Goal: Task Accomplishment & Management: Use online tool/utility

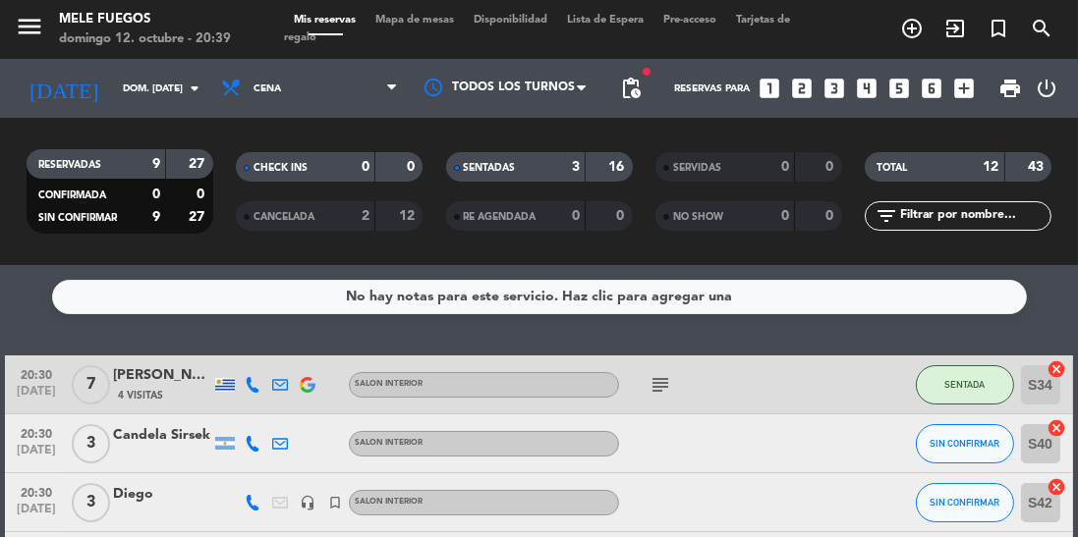
click at [433, 17] on span "Mapa de mesas" at bounding box center [414, 20] width 98 height 11
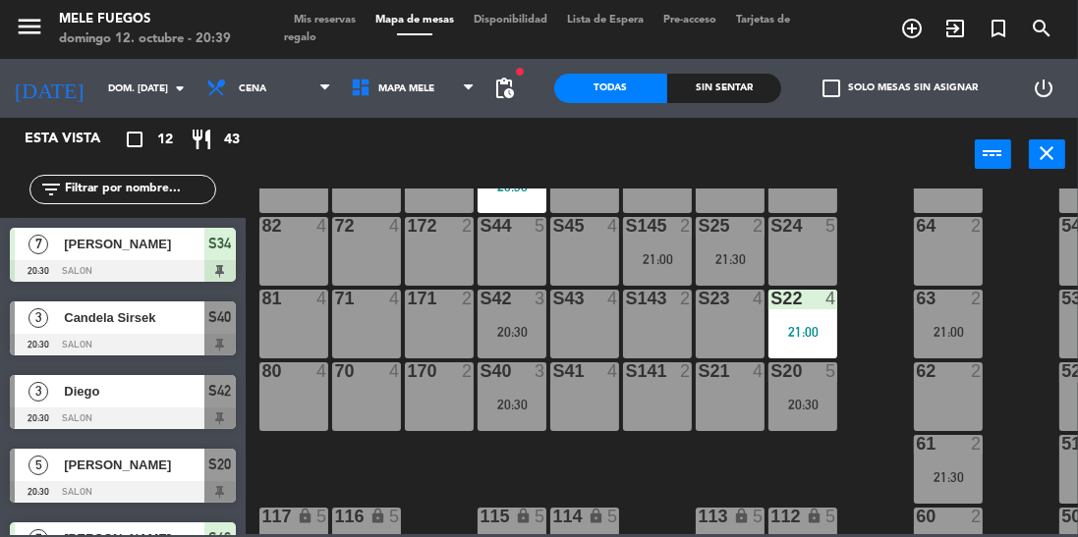
scroll to position [374, 0]
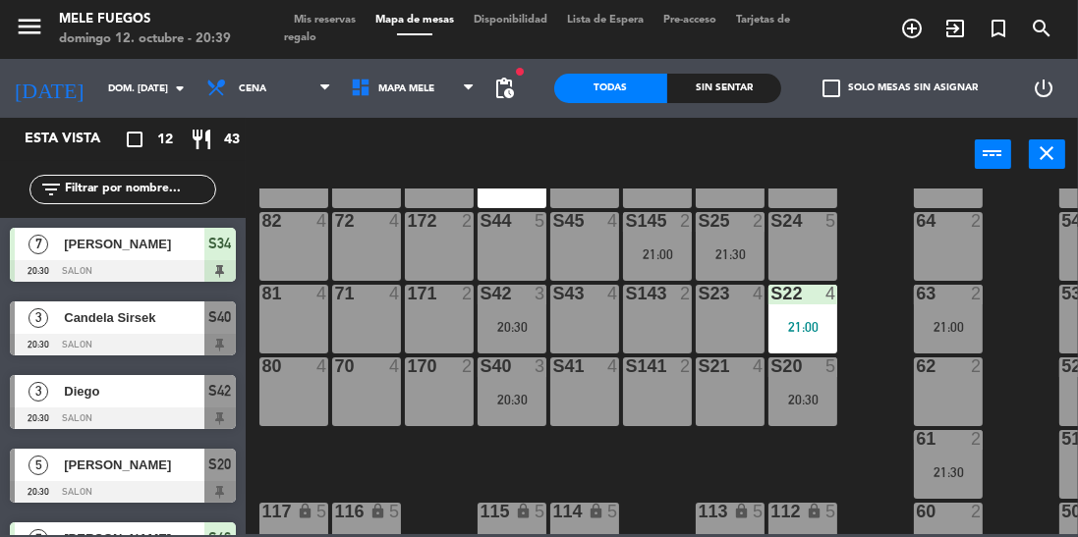
click at [518, 387] on div "S40 3 20:30" at bounding box center [511, 392] width 69 height 69
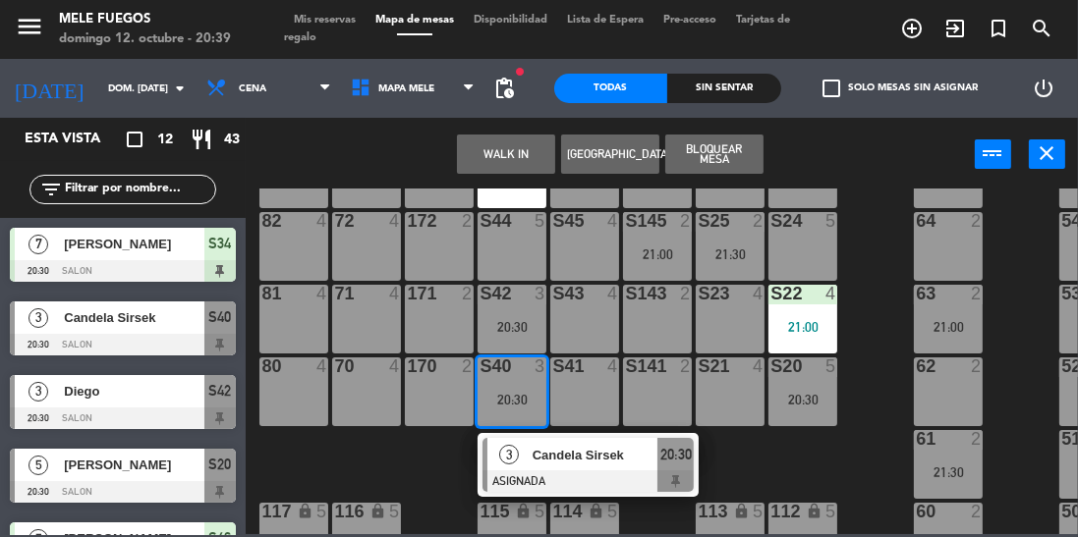
click at [662, 476] on div at bounding box center [587, 482] width 211 height 22
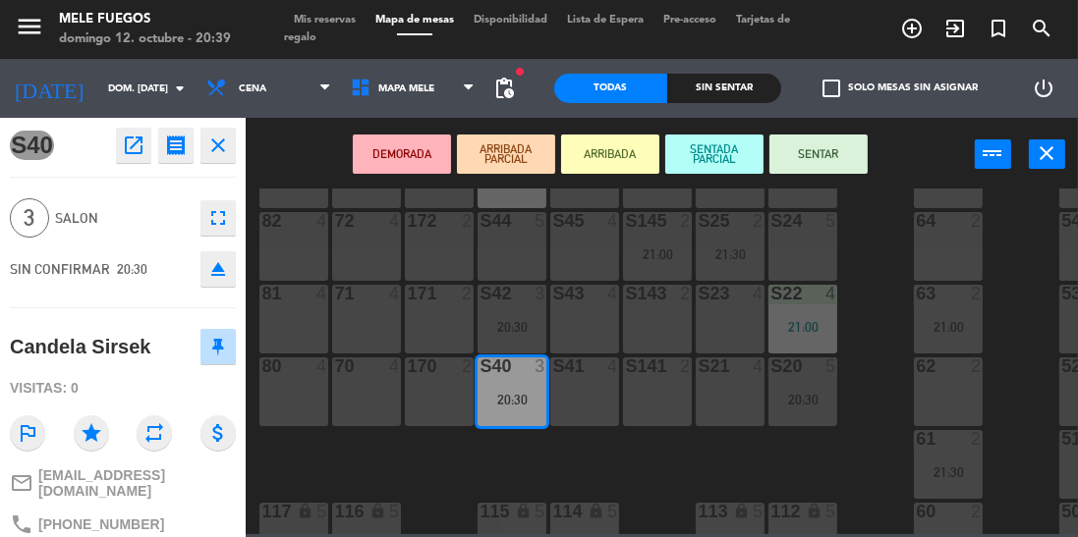
click at [840, 146] on button "SENTAR" at bounding box center [818, 154] width 98 height 39
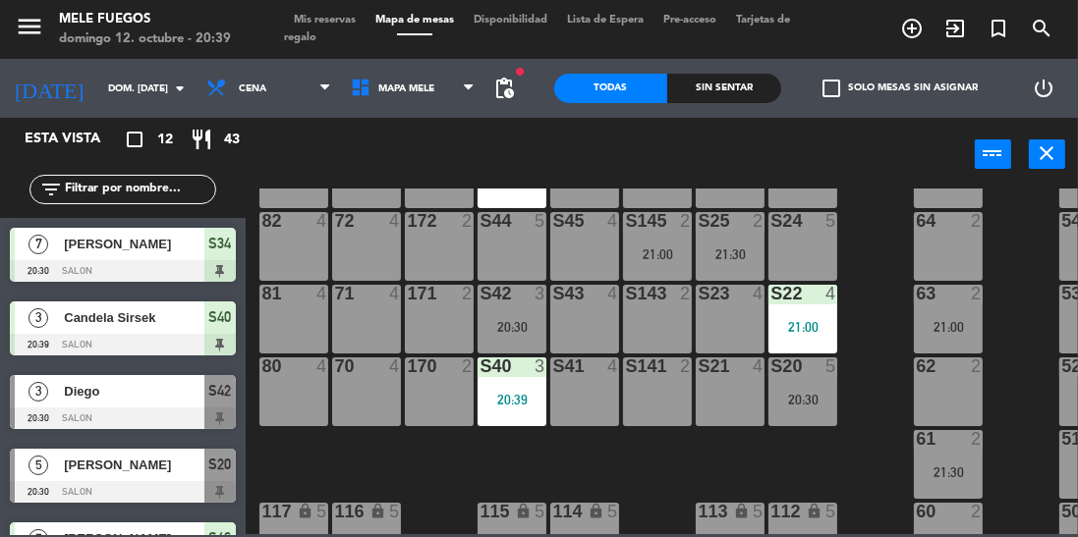
click at [518, 320] on div "20:30" at bounding box center [511, 327] width 69 height 14
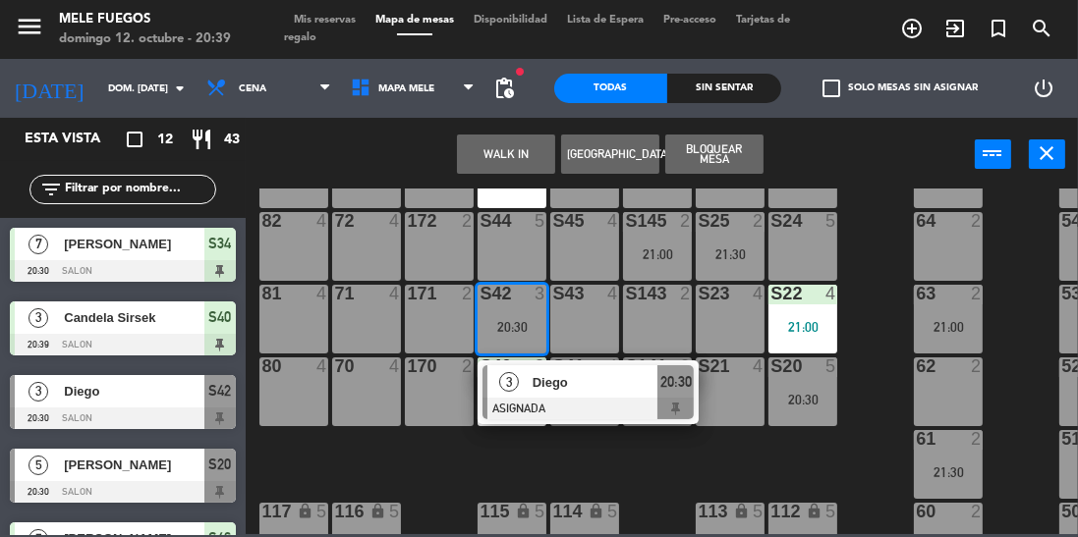
click at [684, 395] on div "20:30" at bounding box center [675, 381] width 36 height 32
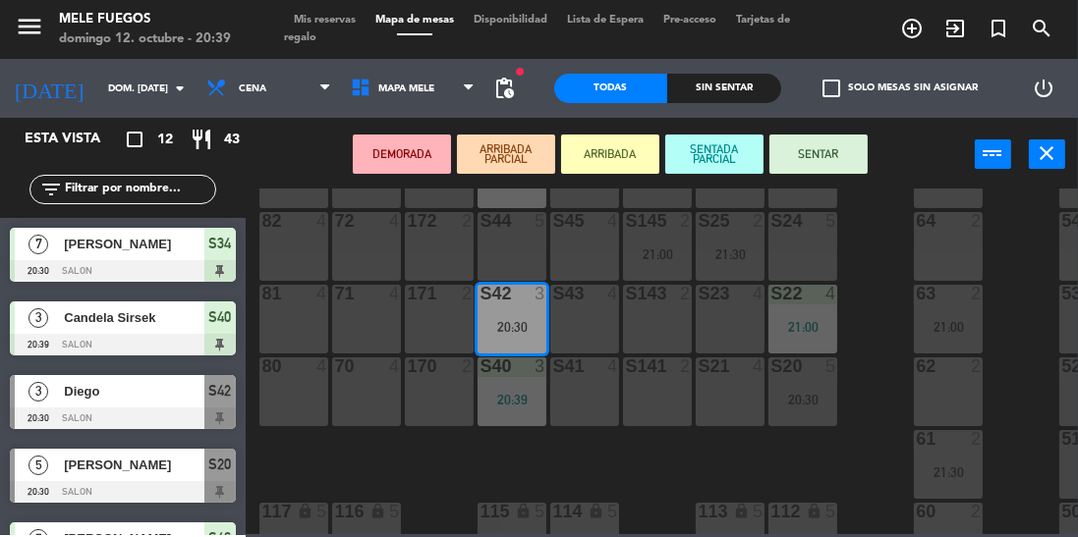
click at [845, 153] on button "SENTAR" at bounding box center [818, 154] width 98 height 39
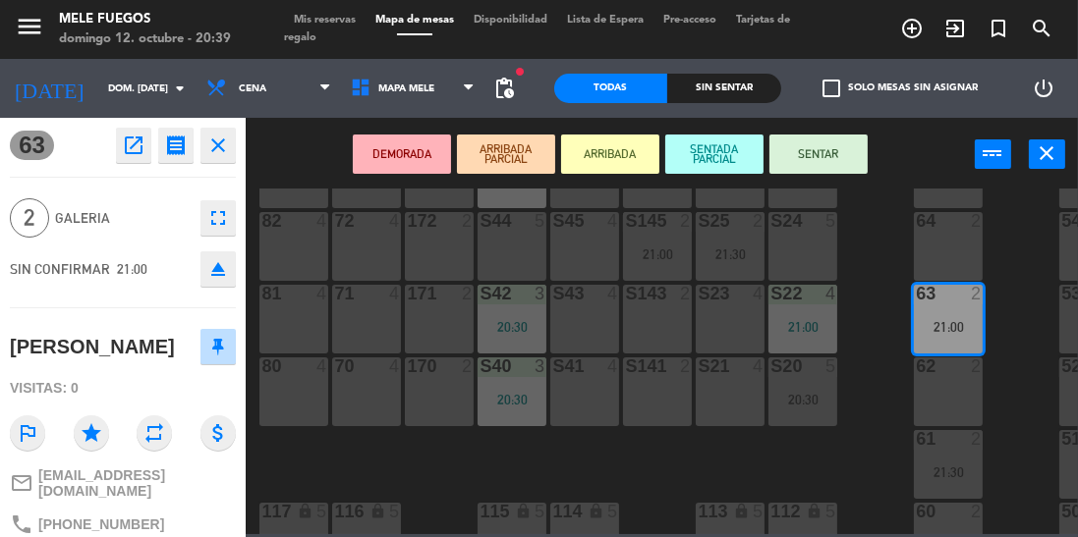
click at [875, 335] on div "100 8 101 8 102 8 103 8 104 8 S32 5 21:00 S33 14 S34 7 20:30 75 4 85 5 175 2 57…" at bounding box center [666, 362] width 821 height 346
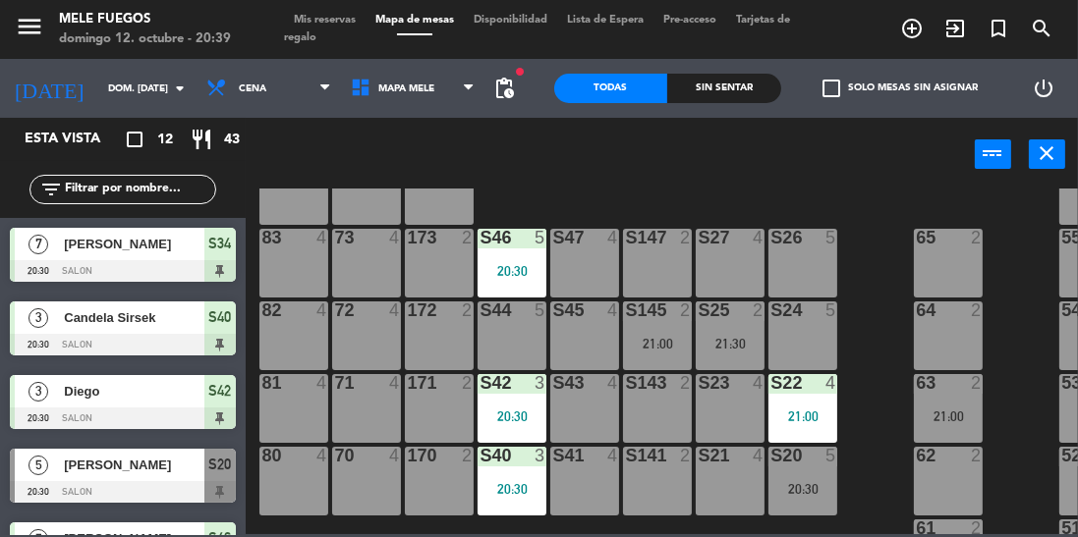
scroll to position [285, 0]
click at [811, 270] on div "S26 5" at bounding box center [802, 263] width 69 height 69
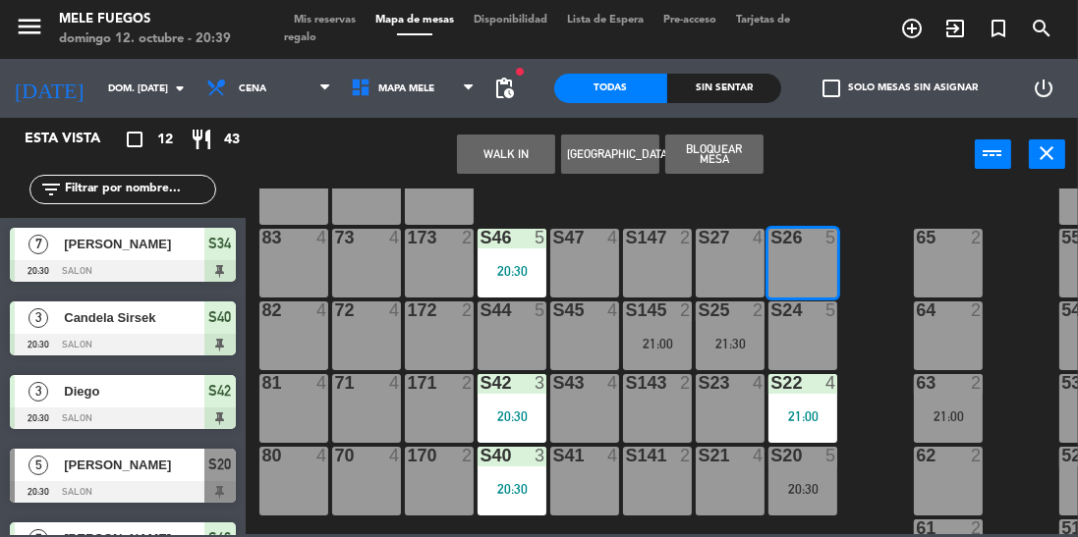
click at [745, 161] on button "Bloquear Mesa" at bounding box center [714, 154] width 98 height 39
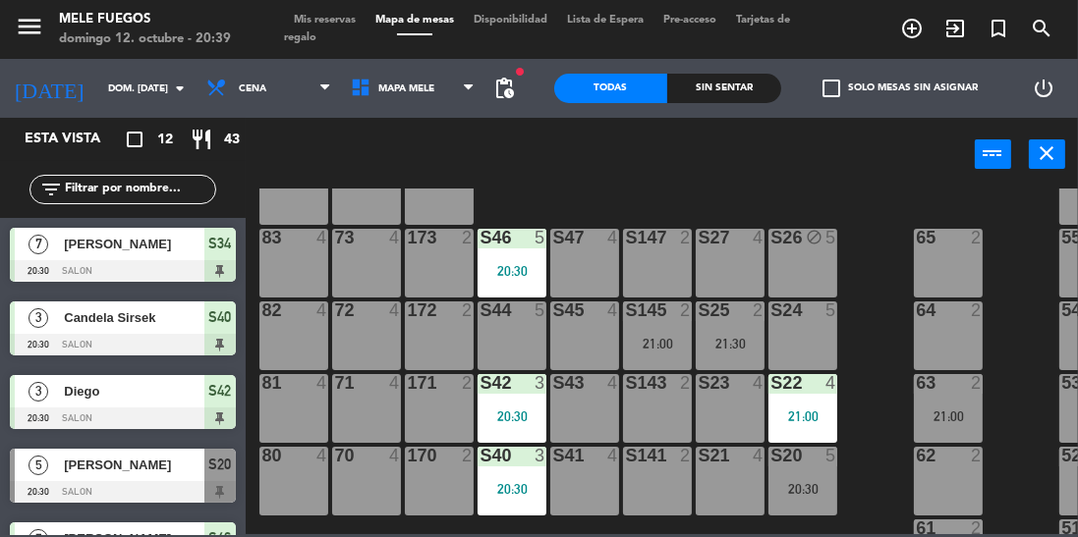
click at [811, 351] on div "S24 5" at bounding box center [802, 336] width 69 height 69
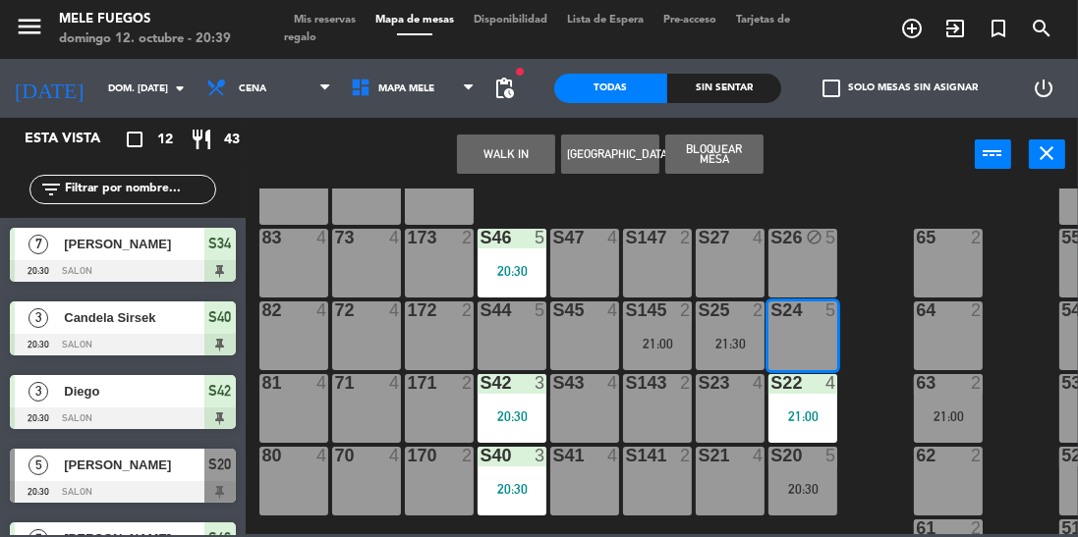
click at [739, 165] on button "Bloquear Mesa" at bounding box center [714, 154] width 98 height 39
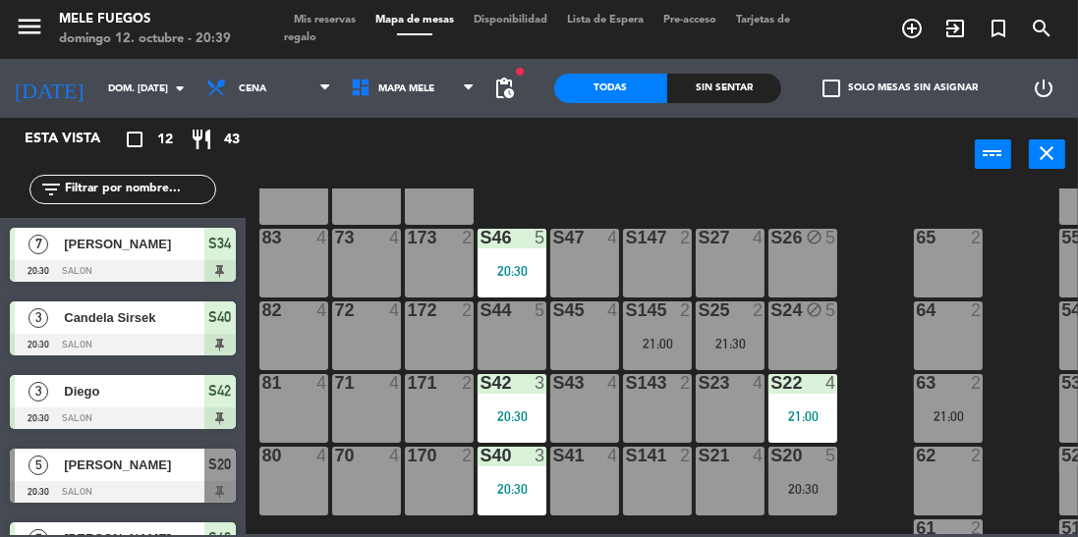
click at [804, 482] on div "20:30" at bounding box center [802, 489] width 69 height 14
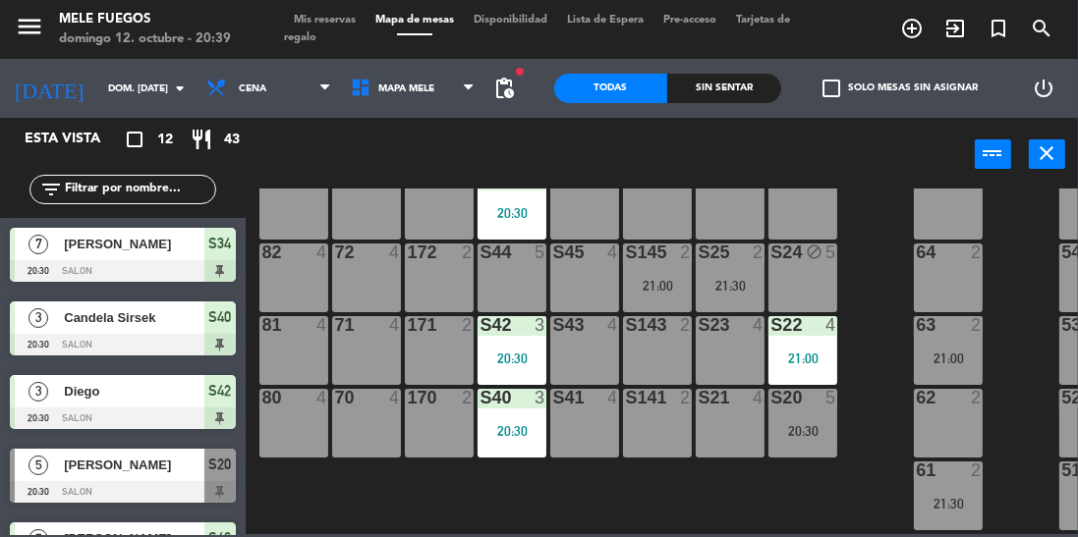
scroll to position [357, 0]
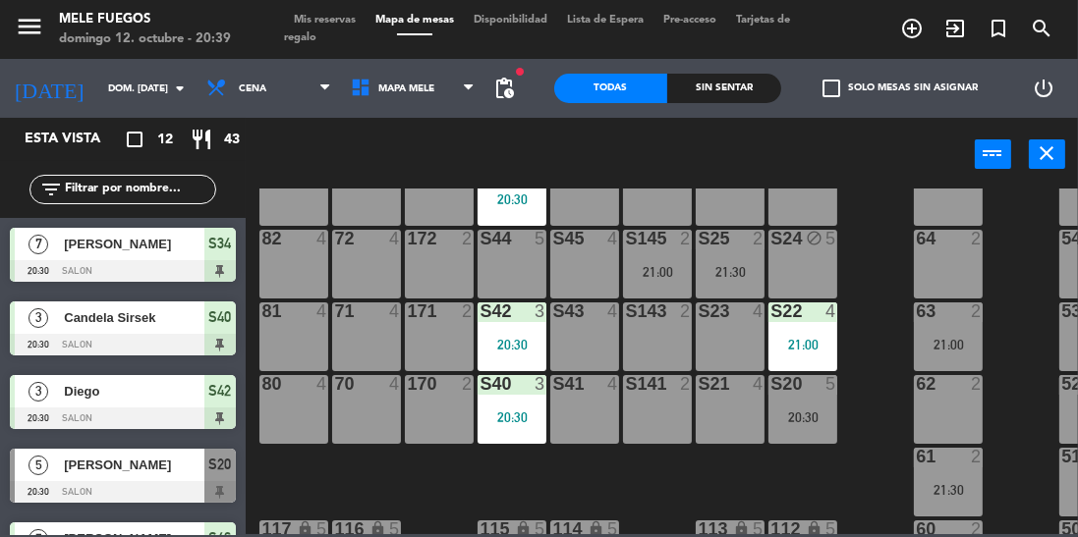
click at [805, 420] on div "20:30" at bounding box center [802, 418] width 69 height 14
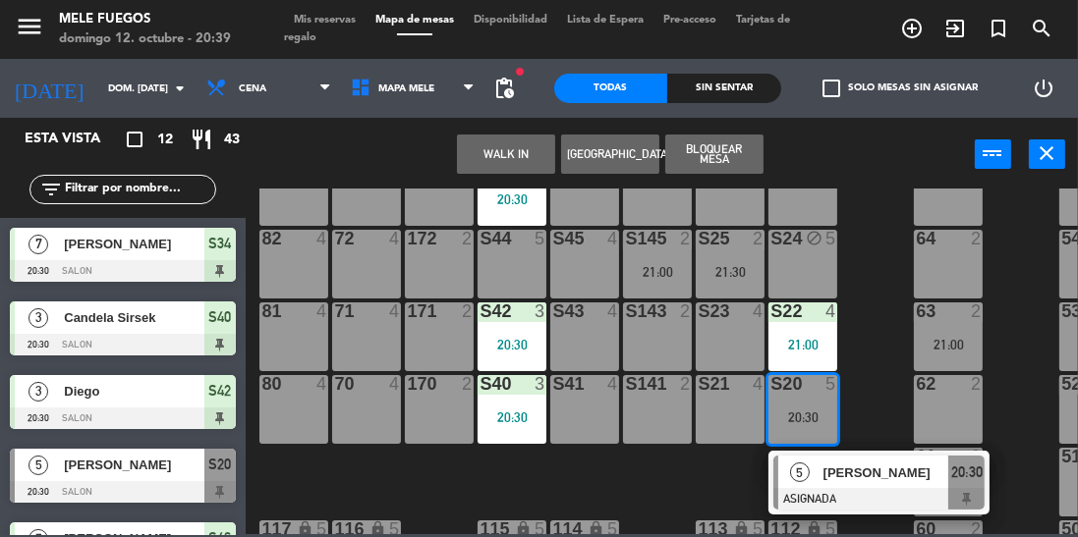
click at [910, 479] on span "[PERSON_NAME]" at bounding box center [886, 473] width 126 height 21
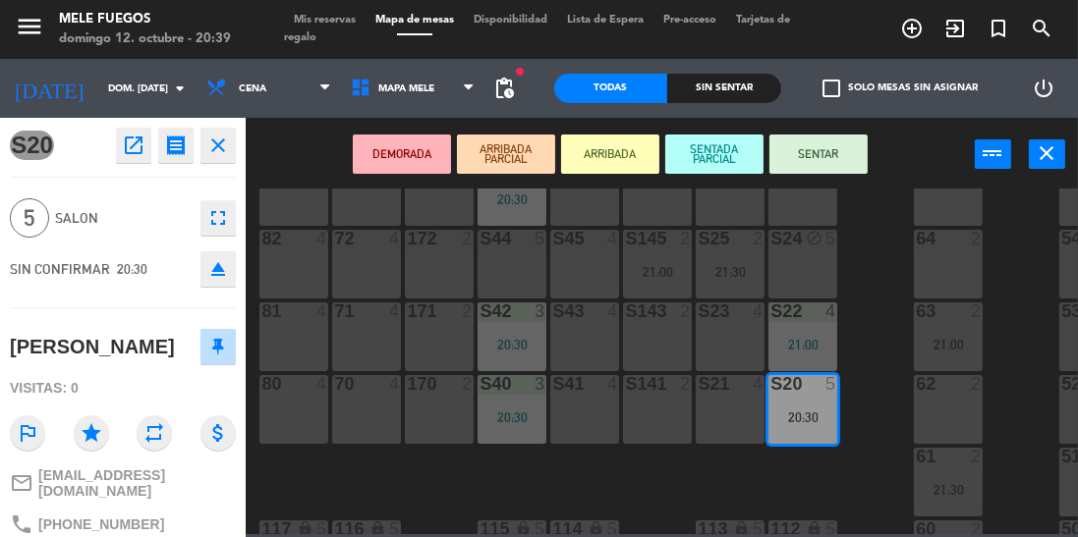
click at [834, 150] on button "SENTAR" at bounding box center [818, 154] width 98 height 39
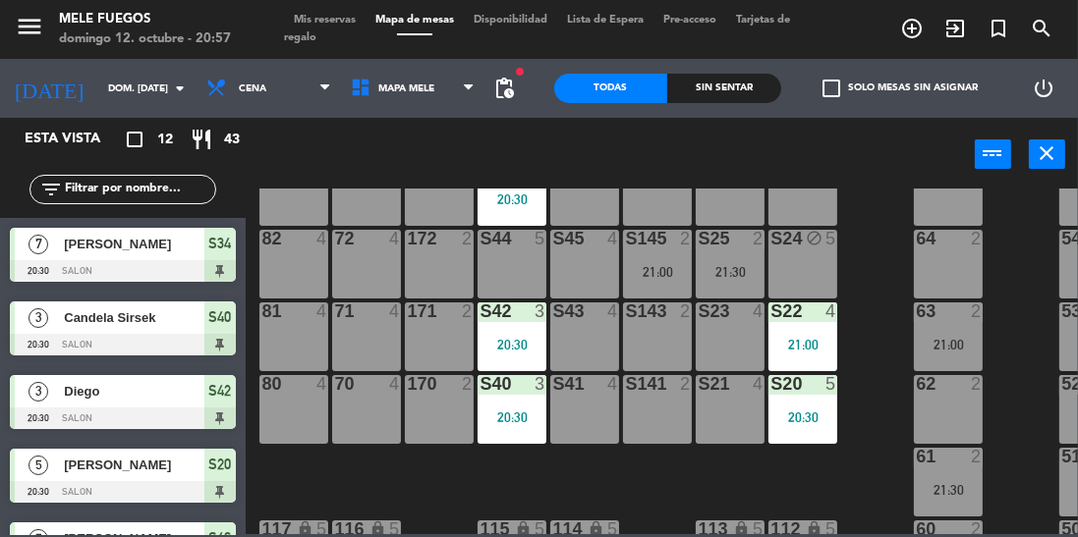
click at [177, 95] on icon "arrow_drop_down" at bounding box center [180, 89] width 24 height 24
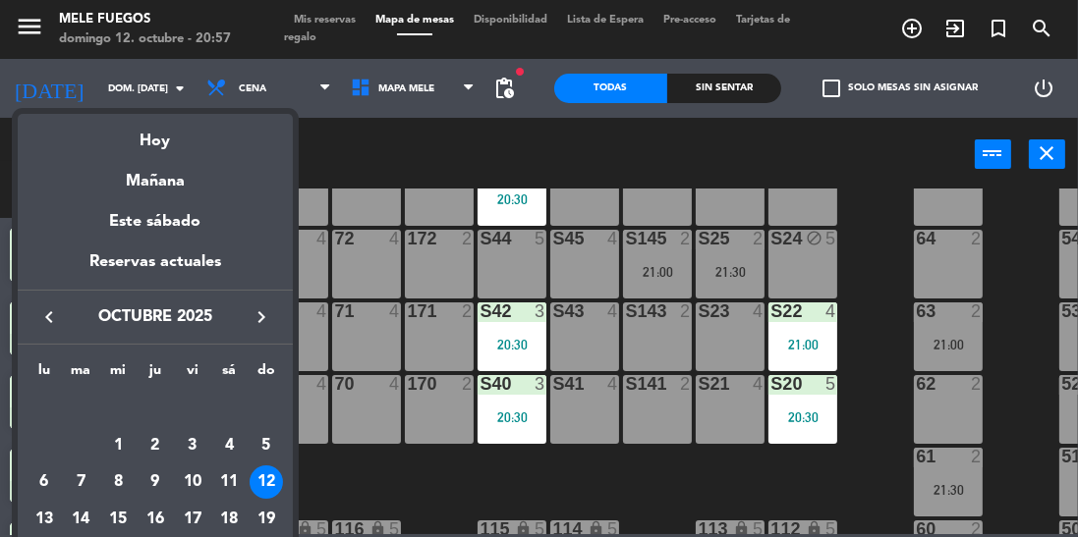
click at [271, 521] on div "19" at bounding box center [266, 519] width 33 height 33
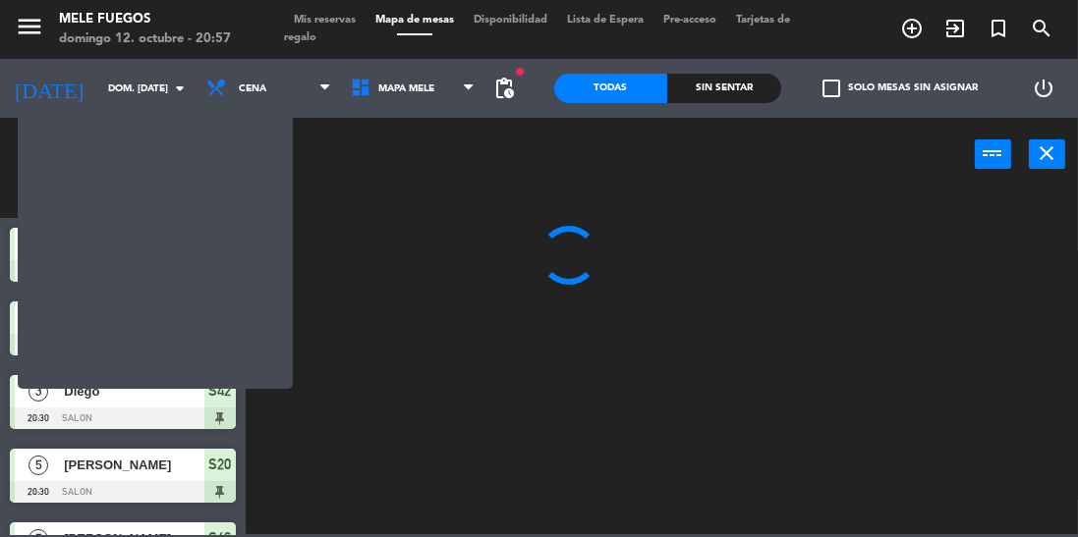
scroll to position [0, 0]
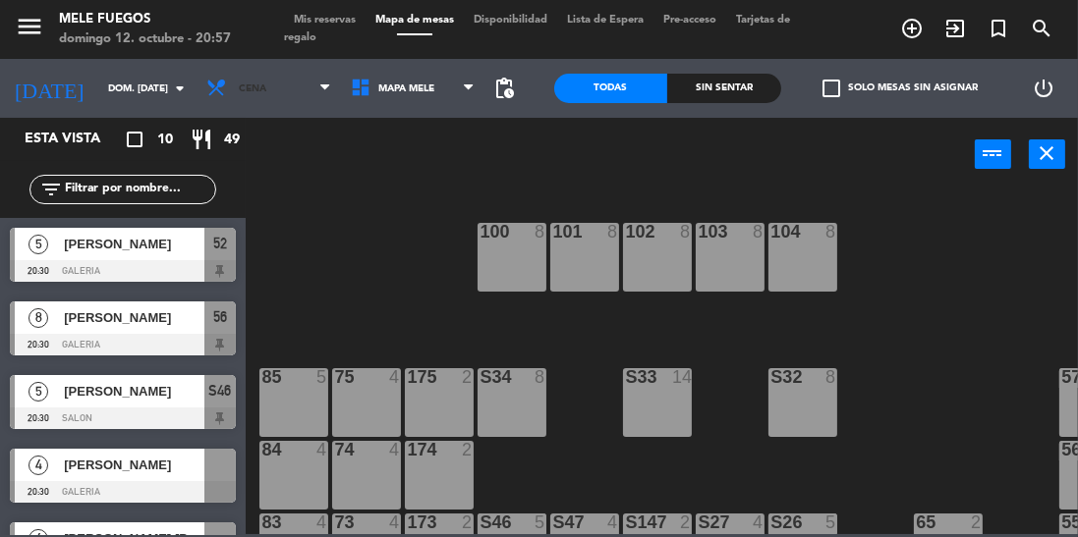
click at [314, 95] on span "Cena" at bounding box center [268, 88] width 144 height 43
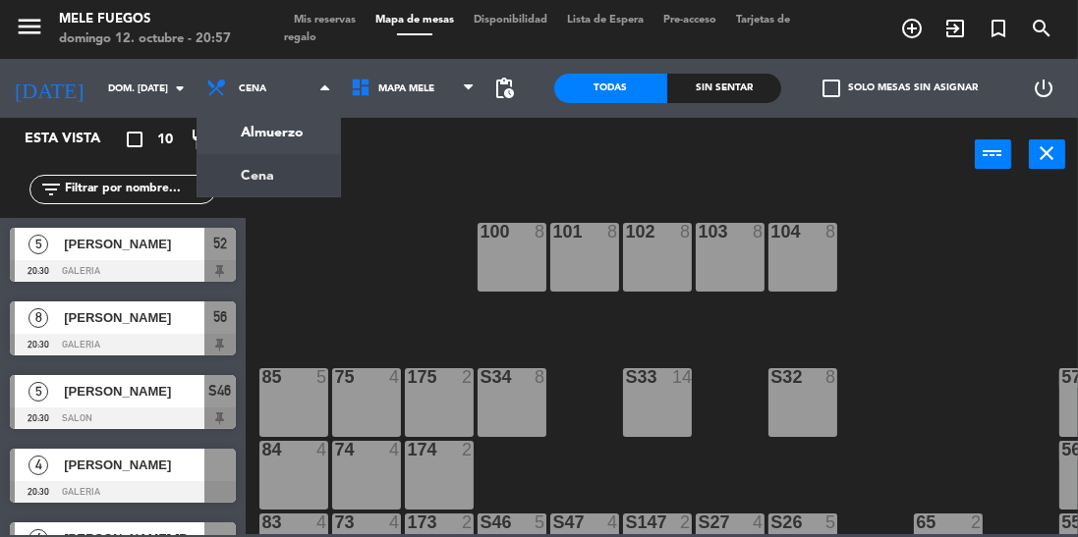
click at [307, 134] on ng-component "menu Mele Fuegos domingo 12. octubre - 20:57 Mis reservas Mapa de mesas Disponi…" at bounding box center [539, 267] width 1078 height 534
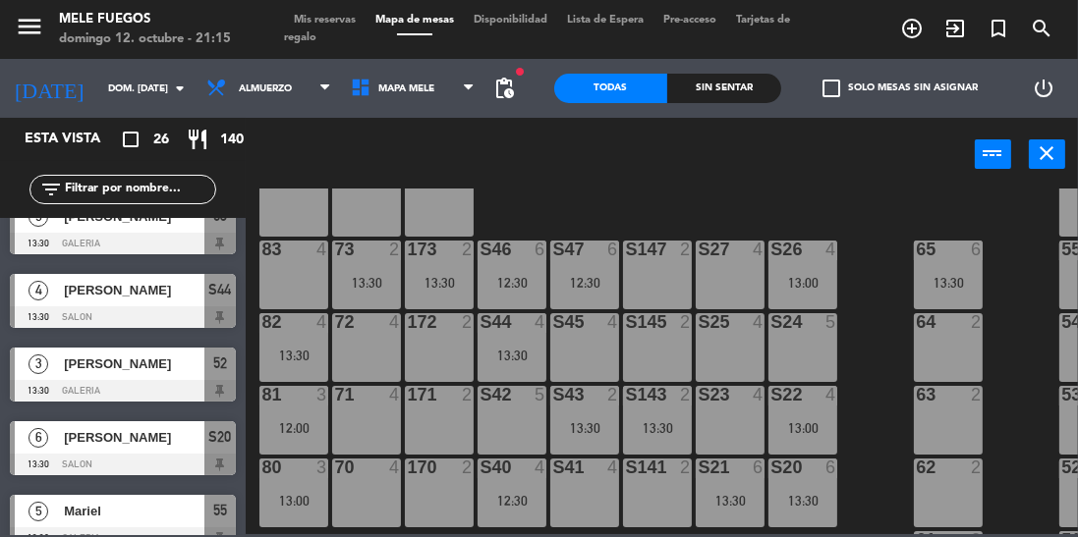
scroll to position [290, 0]
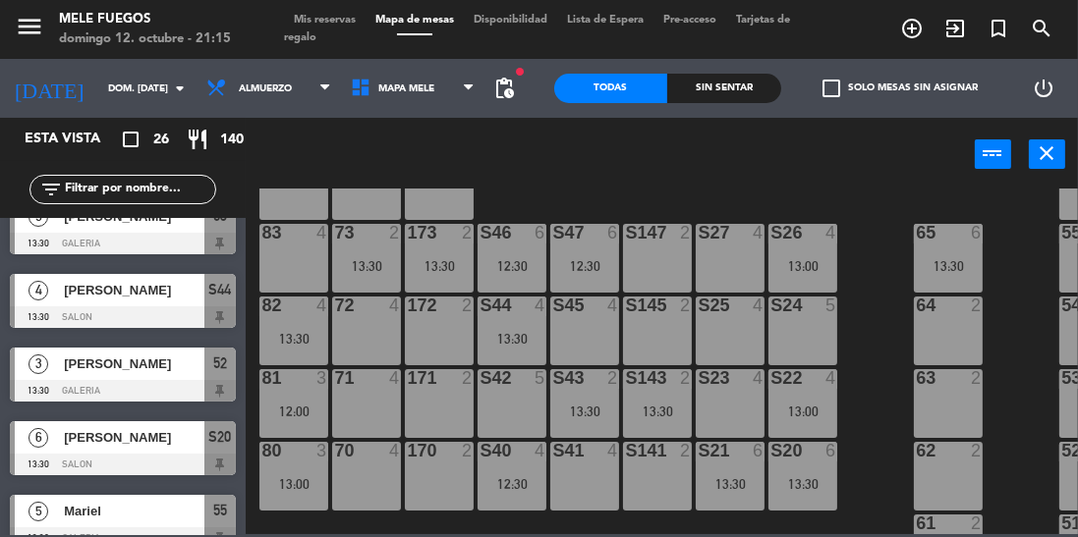
click at [179, 88] on icon "arrow_drop_down" at bounding box center [180, 89] width 24 height 24
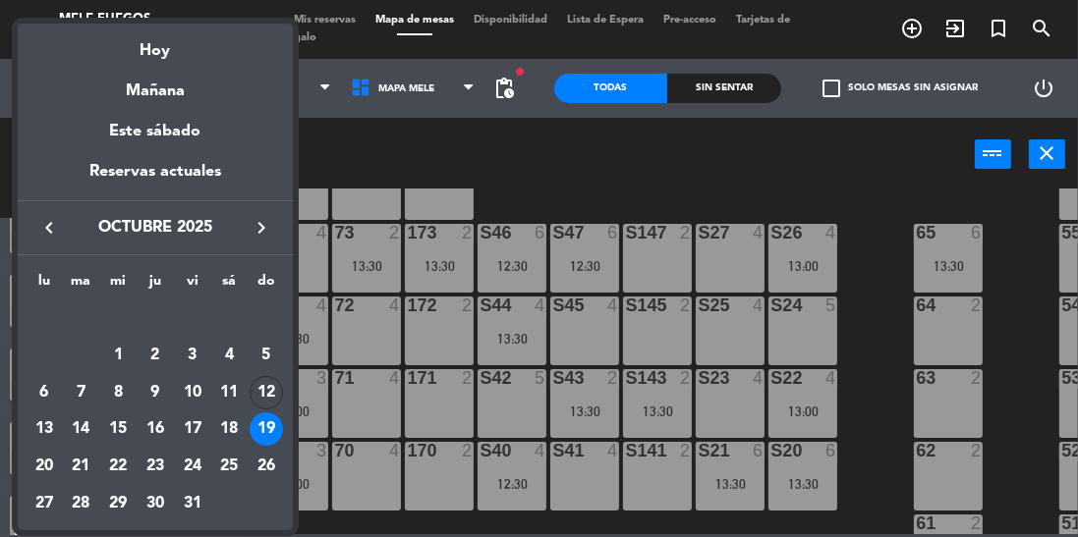
click at [200, 51] on div "Hoy" at bounding box center [155, 44] width 275 height 40
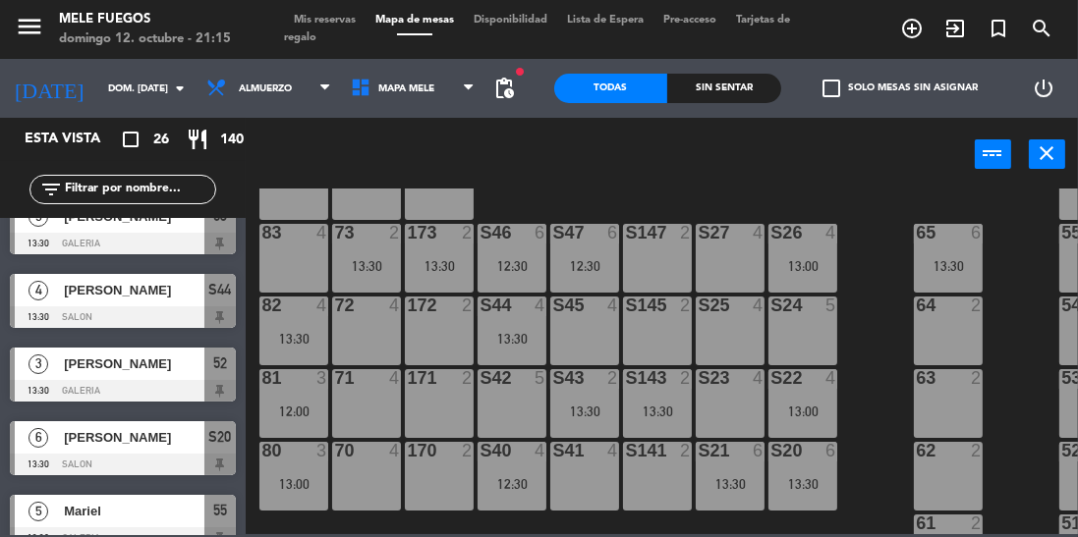
type input "dom. [DATE]"
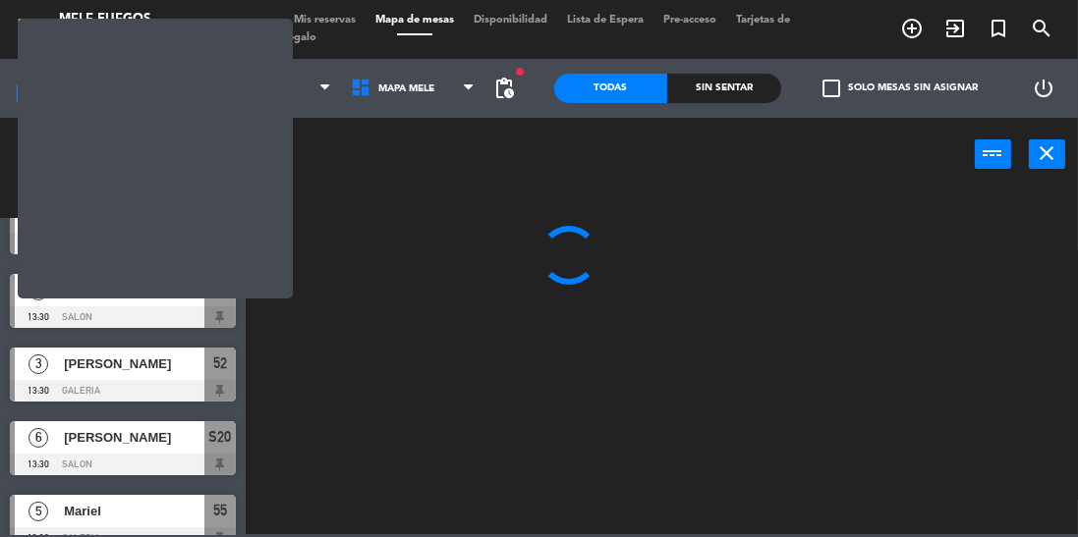
scroll to position [0, 0]
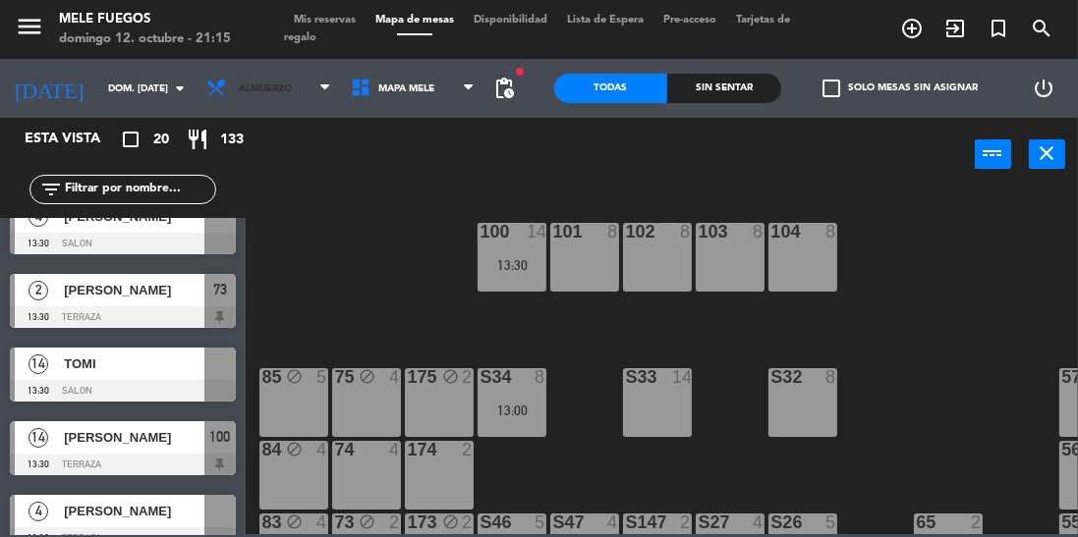
click at [312, 83] on span "Almuerzo" at bounding box center [268, 88] width 144 height 43
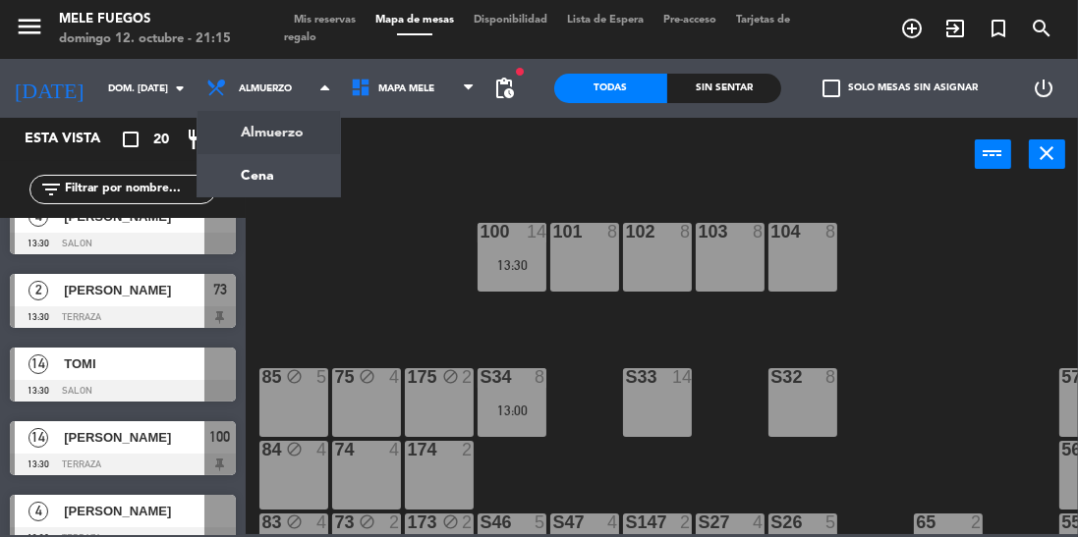
click at [301, 179] on ng-component "menu Mele Fuegos domingo 12. octubre - 21:15 Mis reservas Mapa de mesas Disponi…" at bounding box center [539, 267] width 1078 height 534
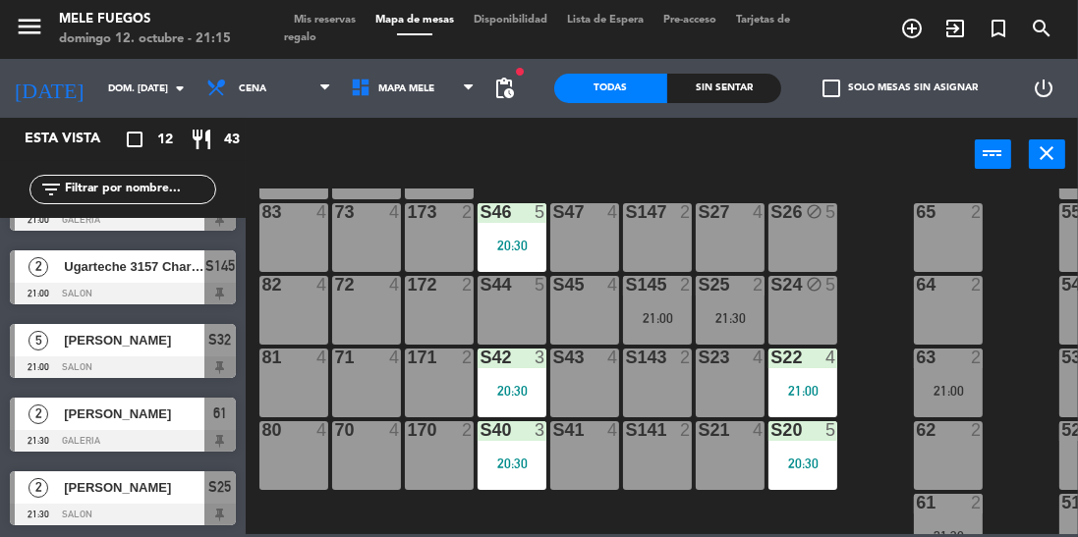
scroll to position [316, 0]
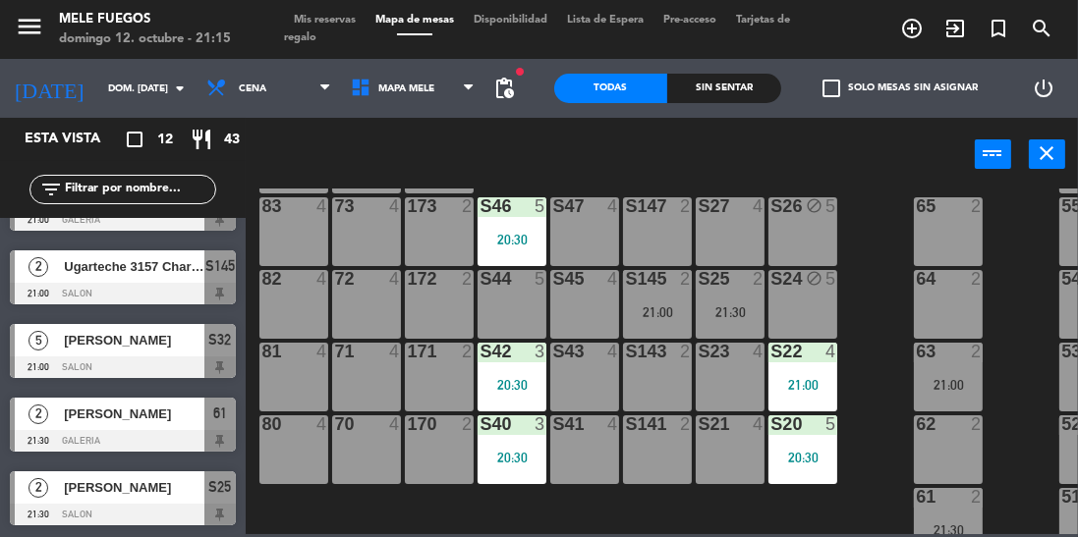
click at [654, 306] on div "21:00" at bounding box center [657, 313] width 69 height 14
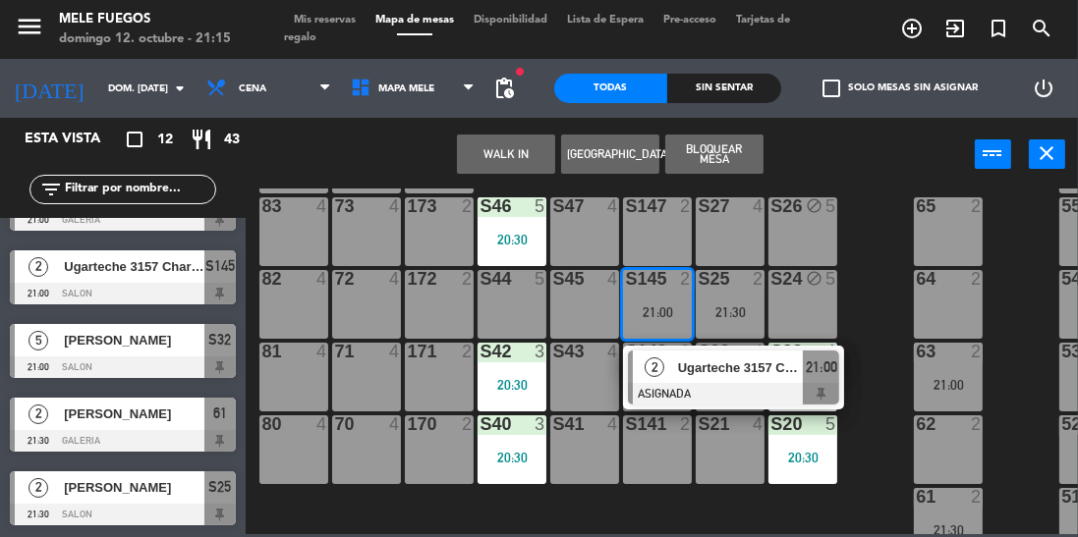
click at [833, 375] on span "21:00" at bounding box center [821, 368] width 31 height 24
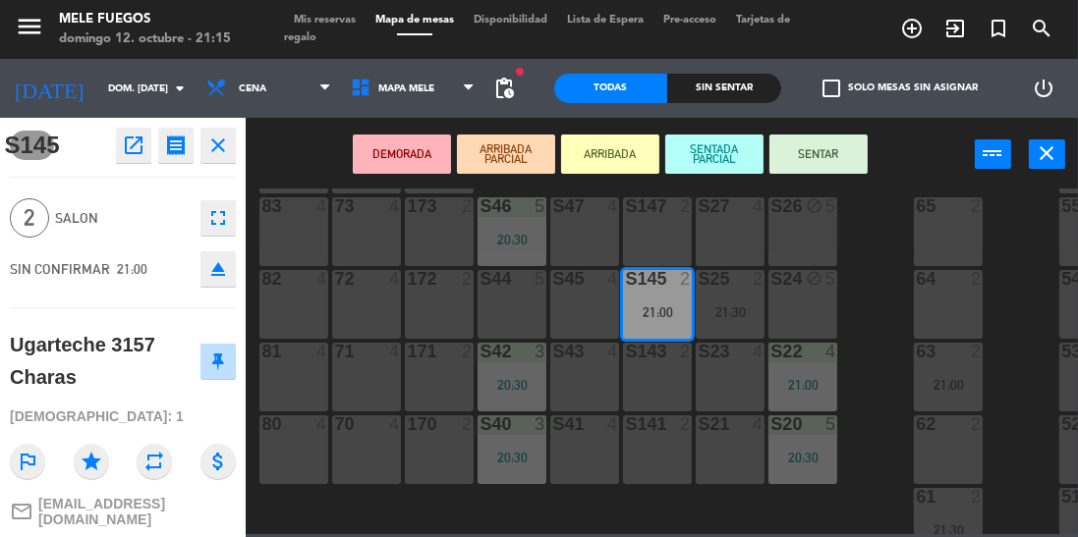
click at [854, 143] on button "SENTAR" at bounding box center [818, 154] width 98 height 39
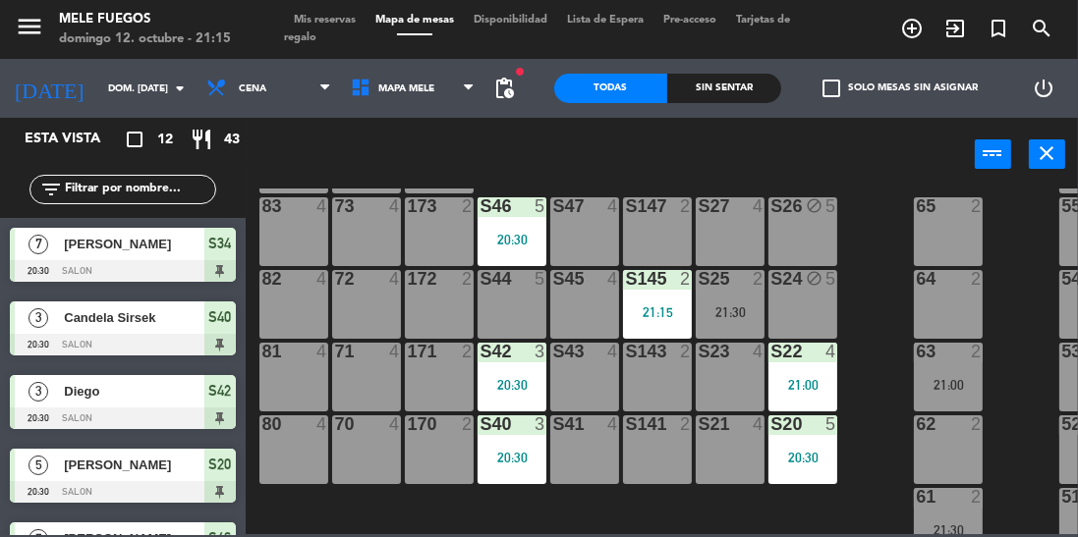
scroll to position [23, 0]
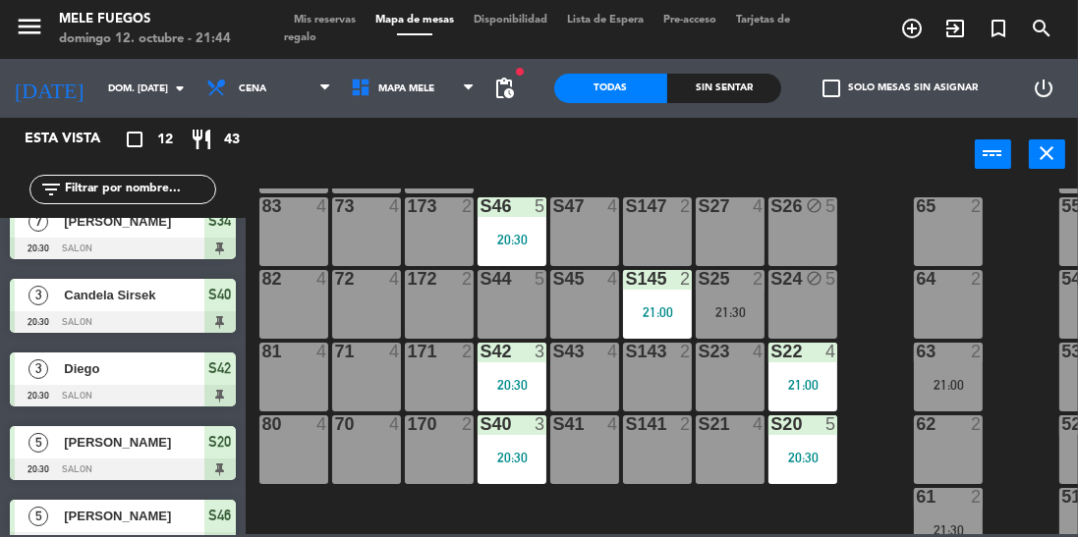
click at [342, 18] on span "Mis reservas" at bounding box center [325, 20] width 82 height 11
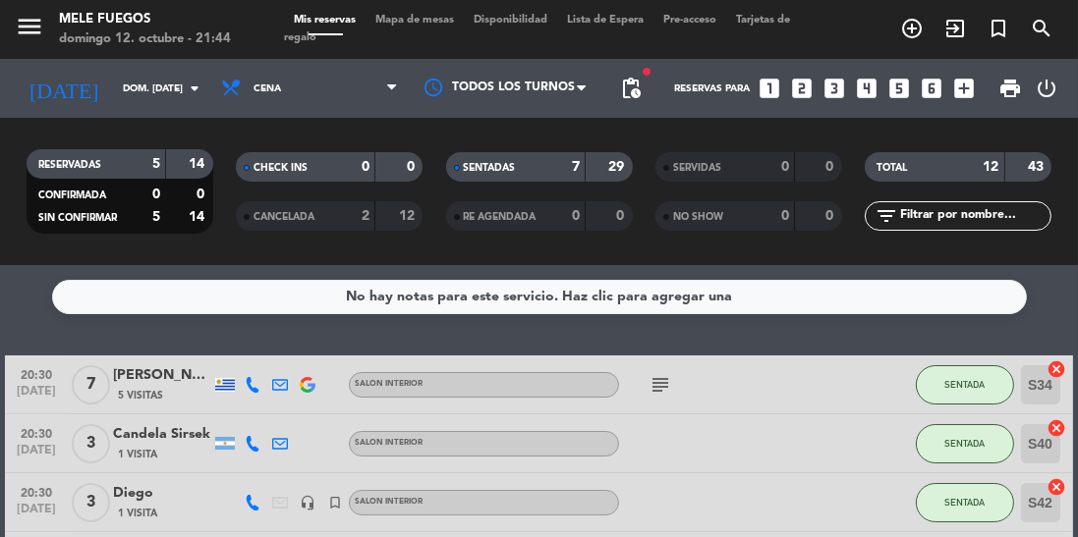
click at [671, 376] on icon "subject" at bounding box center [660, 385] width 24 height 24
